Goal: Task Accomplishment & Management: Manage account settings

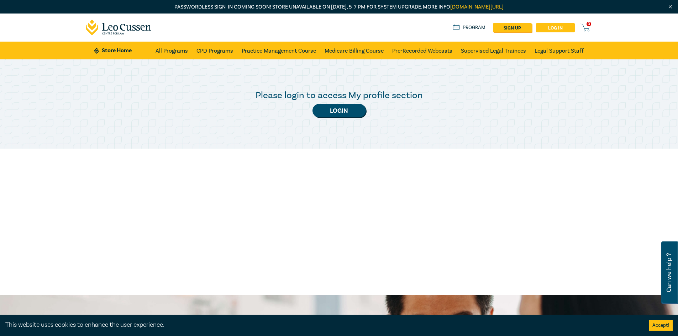
click at [549, 28] on link "Log in" at bounding box center [555, 27] width 39 height 9
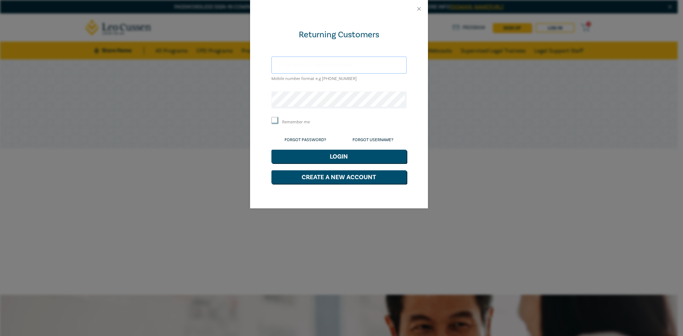
drag, startPoint x: 312, startPoint y: 66, endPoint x: 314, endPoint y: 73, distance: 7.0
click at [312, 65] on input "text" at bounding box center [338, 65] width 135 height 17
type input "[EMAIL_ADDRESS][DOMAIN_NAME]"
click at [403, 283] on div "Returning Customers [EMAIL_ADDRESS][DOMAIN_NAME] Mobile number format e.g [PHON…" at bounding box center [341, 168] width 683 height 336
click at [336, 161] on button "Login" at bounding box center [338, 157] width 135 height 14
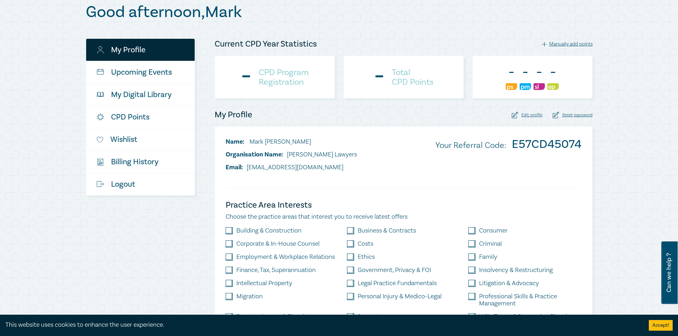
scroll to position [107, 0]
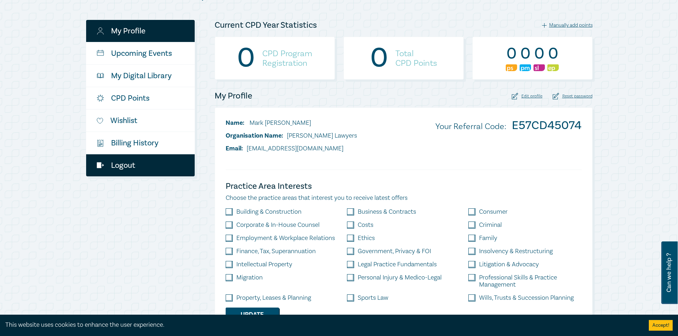
click at [134, 166] on link "Logout" at bounding box center [140, 165] width 109 height 22
